Goal: Task Accomplishment & Management: Manage account settings

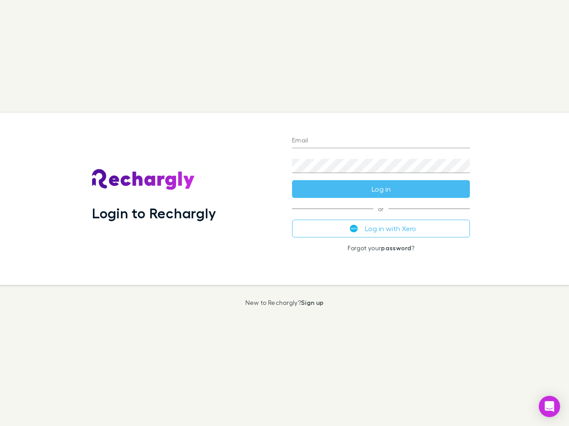
click at [284, 213] on div "Login to Rechargly" at bounding box center [185, 199] width 200 height 172
click at [381, 141] on input "Email" at bounding box center [381, 141] width 178 height 14
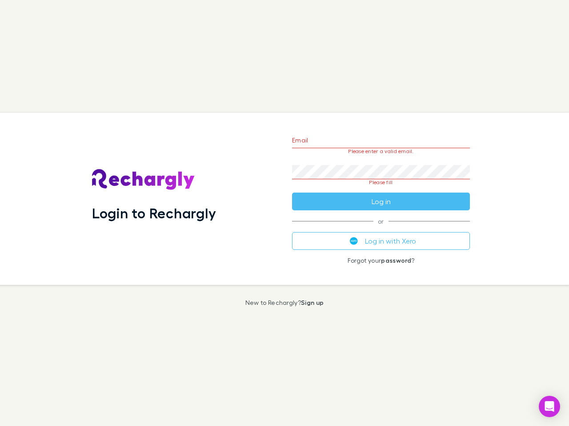
click at [381, 189] on form "Email Please enter a valid email. Password Please fill Log in" at bounding box center [381, 169] width 178 height 84
click at [381, 229] on div "Email Please enter a valid email. Password Please fill Log in or Log in with Xe…" at bounding box center [381, 199] width 192 height 172
click at [549, 407] on icon "Open Intercom Messenger" at bounding box center [549, 407] width 9 height 11
